Goal: Information Seeking & Learning: Find specific fact

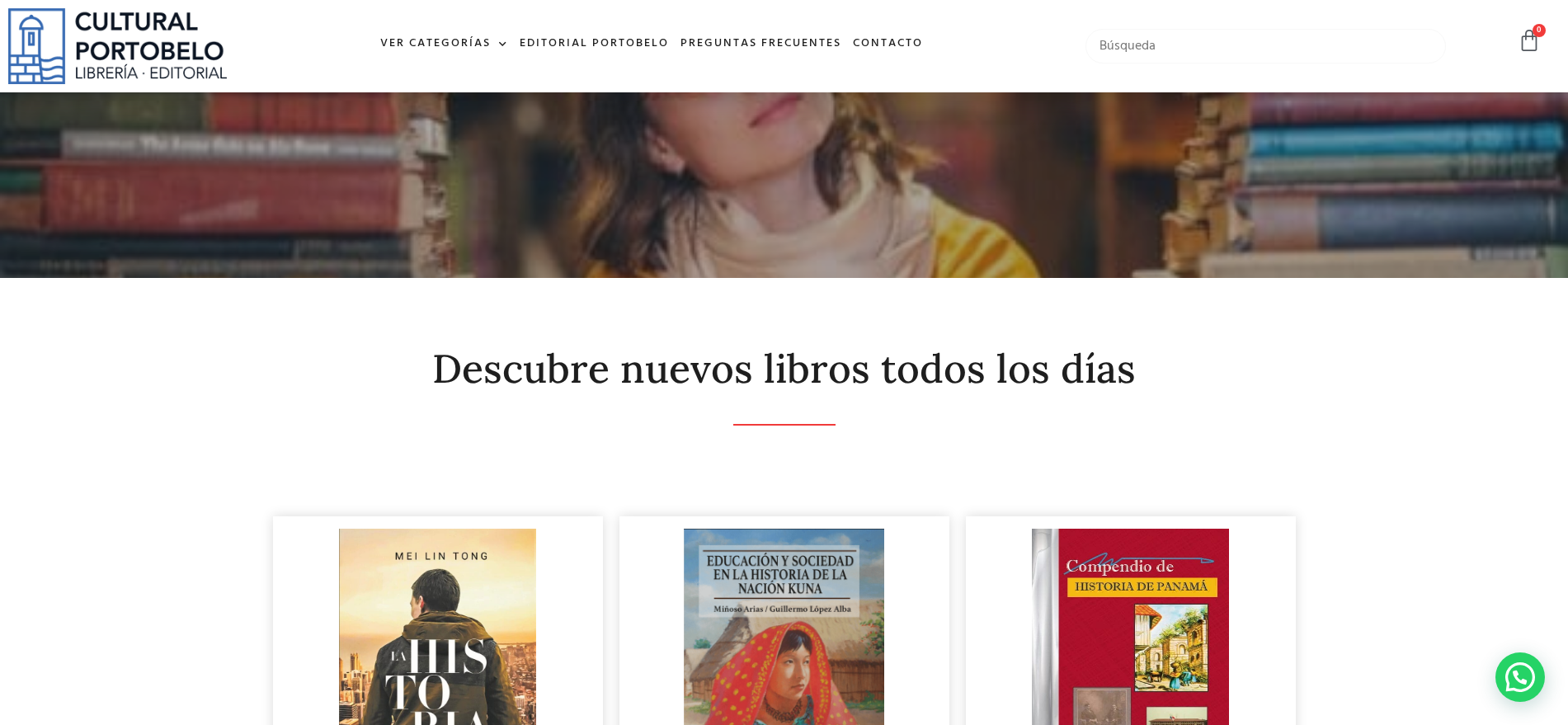
click at [1169, 55] on input "text" at bounding box center [1266, 46] width 361 height 34
type input "sociedades y funda"
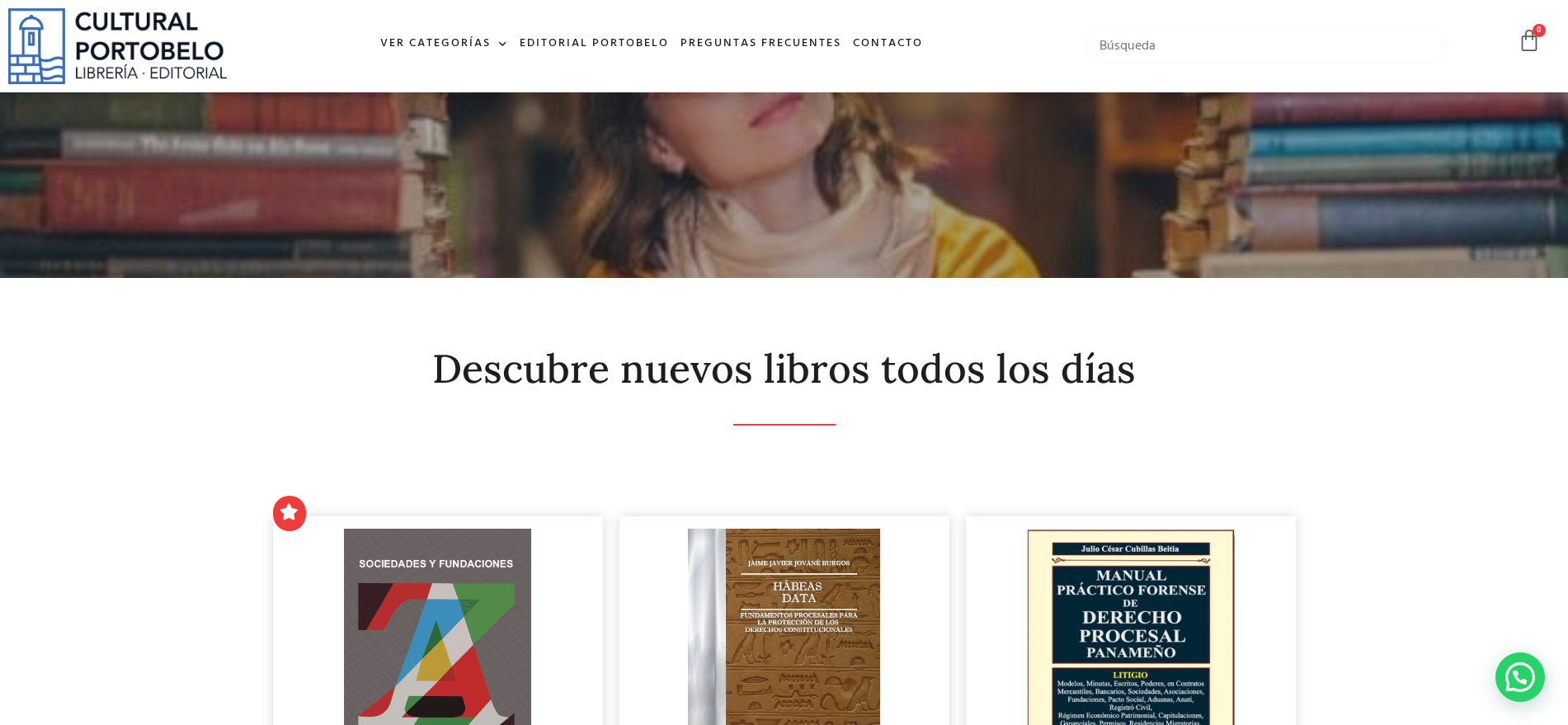
click at [1125, 31] on input "text" at bounding box center [1266, 46] width 361 height 34
type input "iuris"
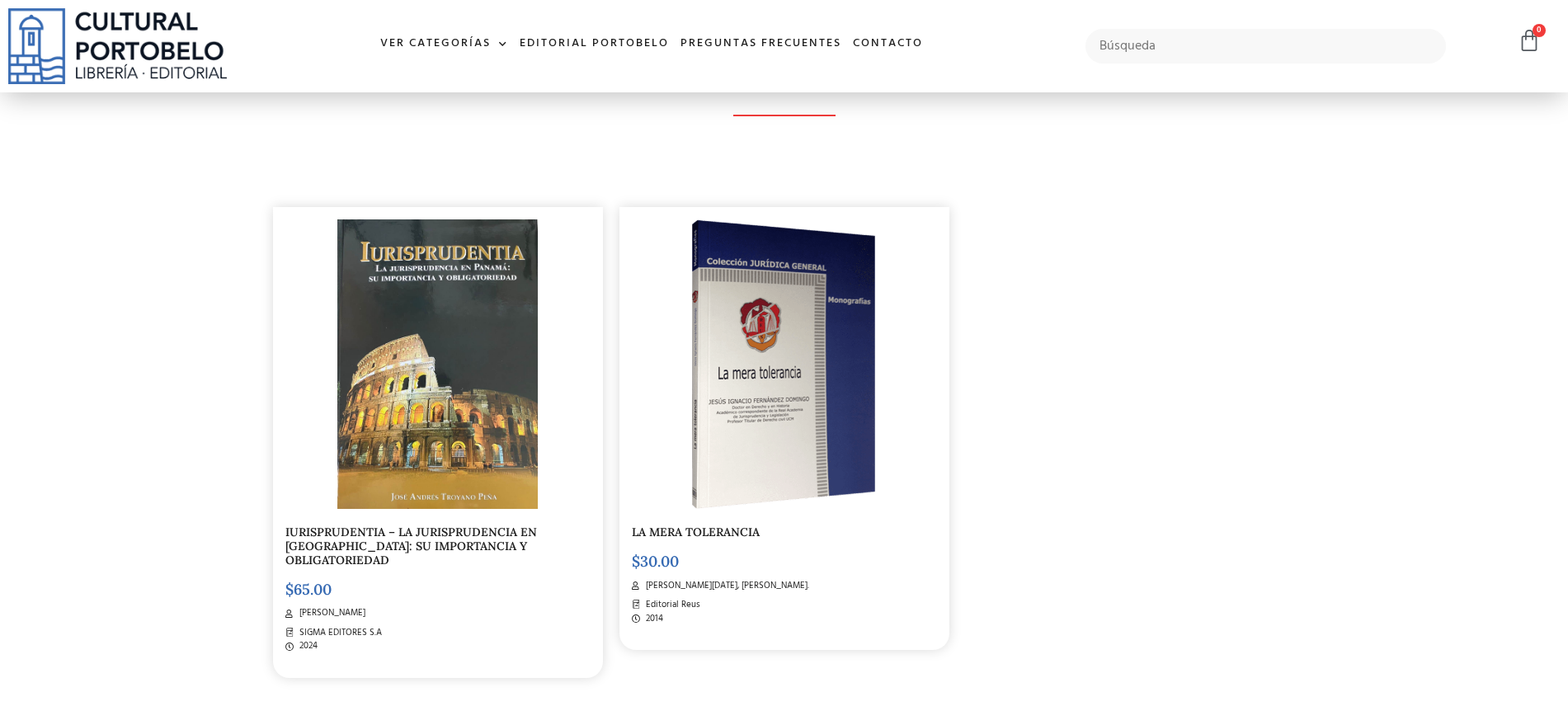
scroll to position [412, 0]
